Goal: Obtain resource: Obtain resource

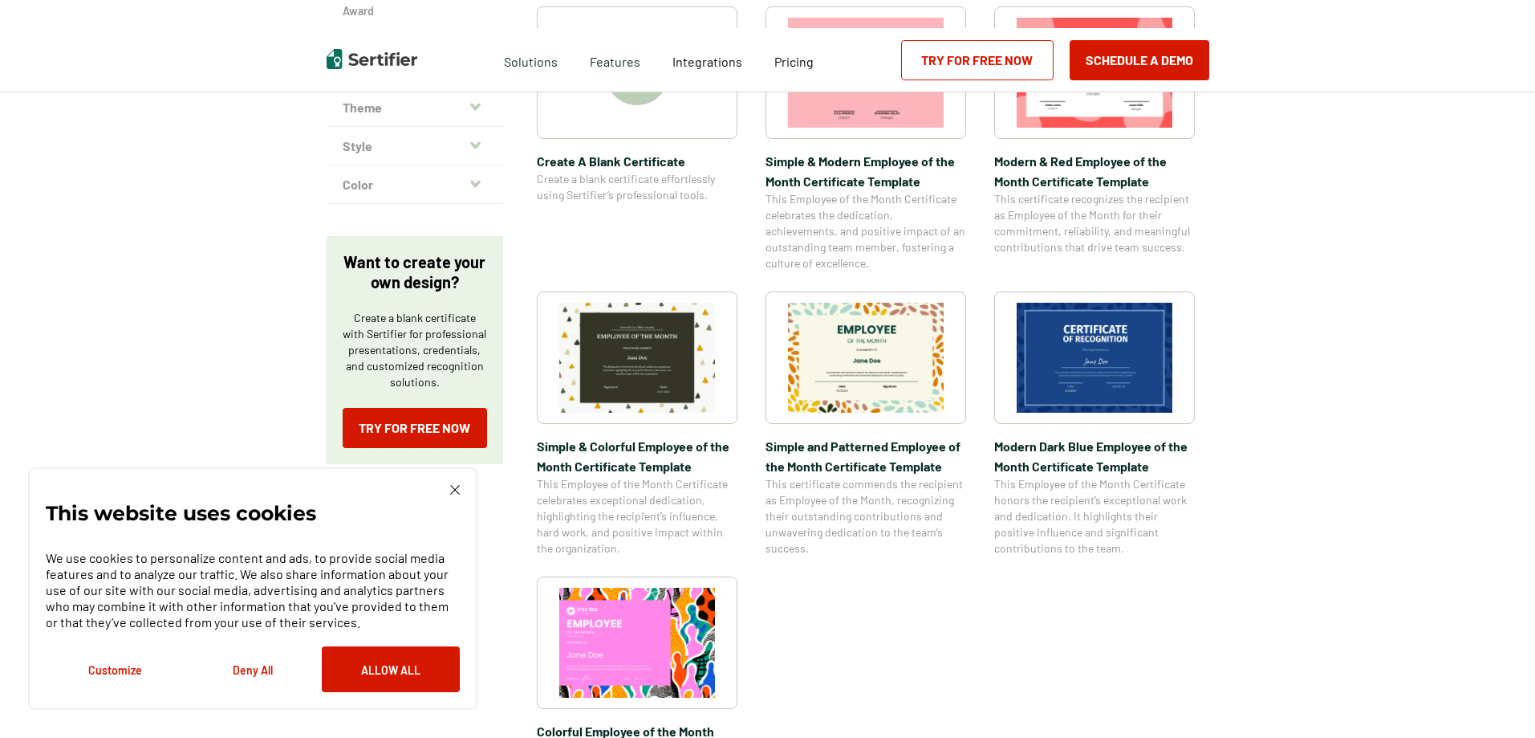
click at [860, 344] on img at bounding box center [866, 358] width 156 height 110
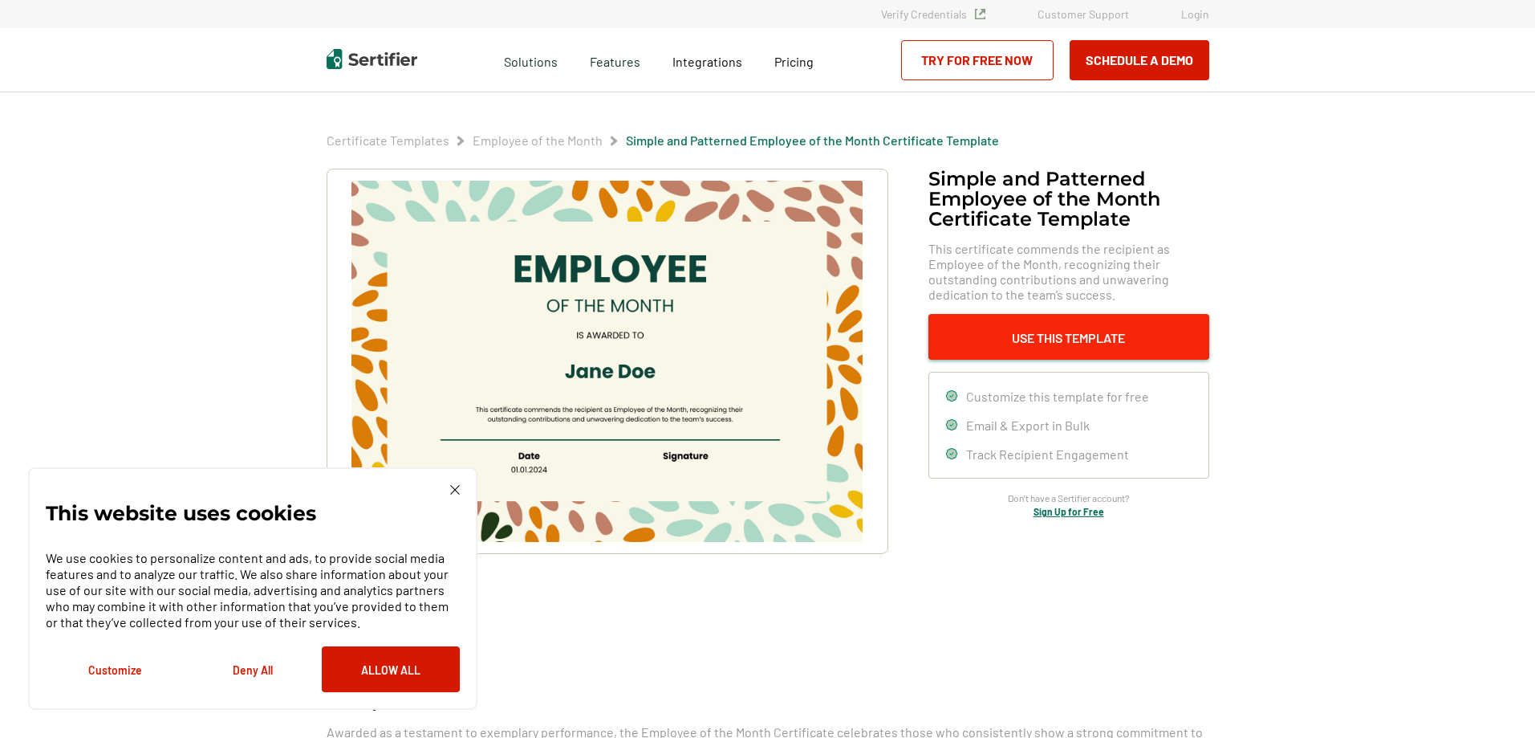
click at [1063, 336] on button "Use This Template" at bounding box center [1069, 337] width 281 height 46
